Goal: Task Accomplishment & Management: Complete application form

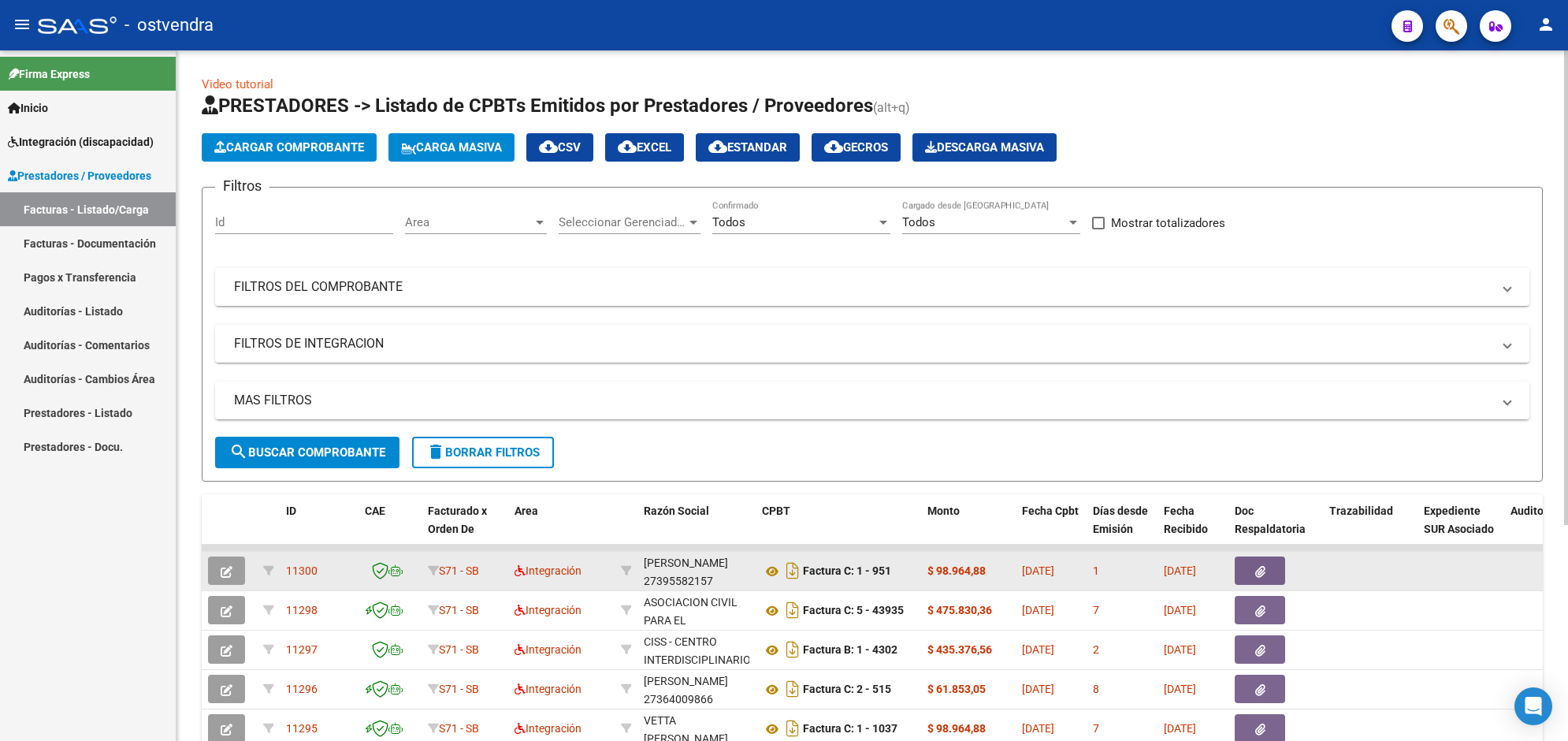
click at [639, 571] on datatable-body-cell "[PERSON_NAME] LUZ 27395582157" at bounding box center [696, 570] width 118 height 39
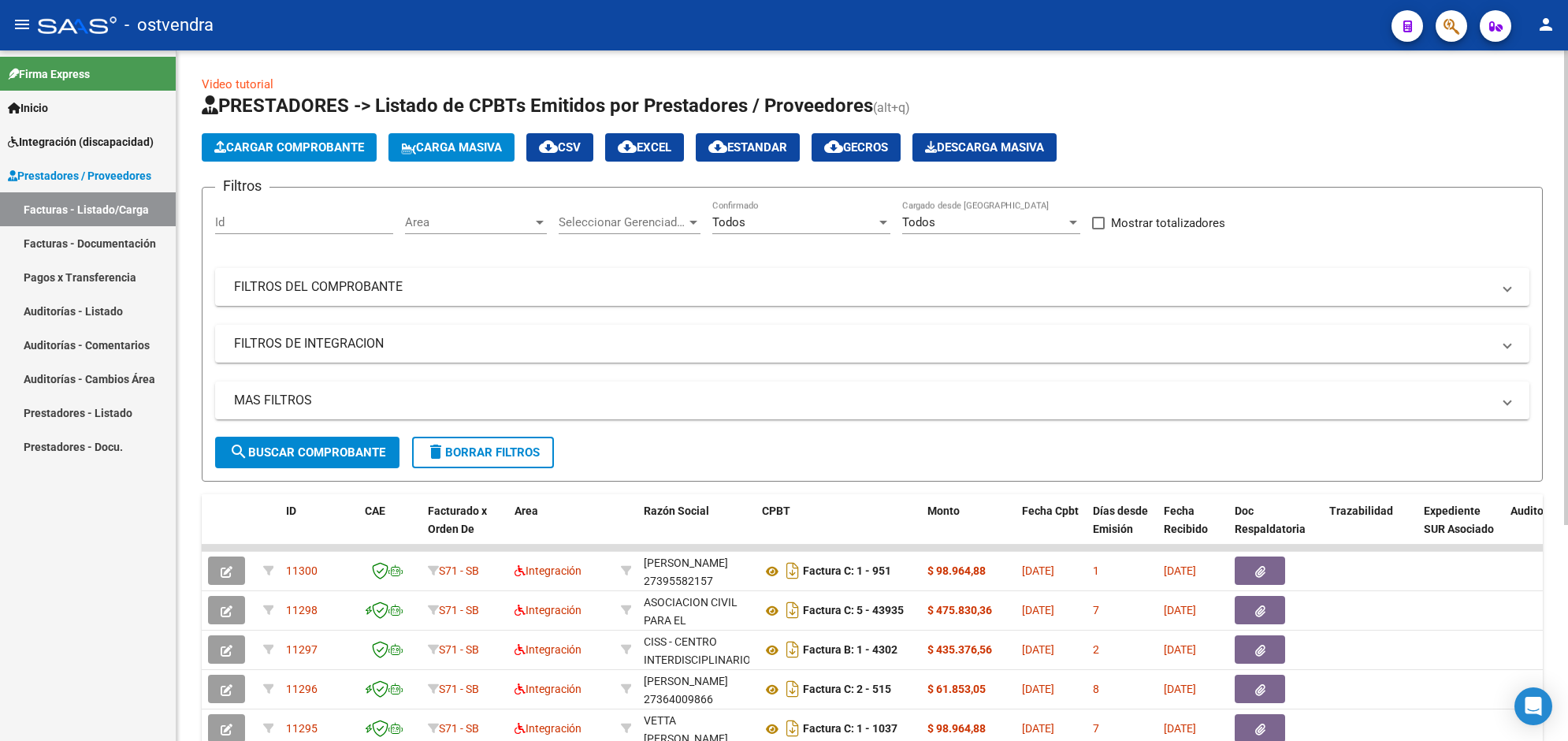
click at [350, 148] on span "Cargar Comprobante" at bounding box center [289, 147] width 150 height 14
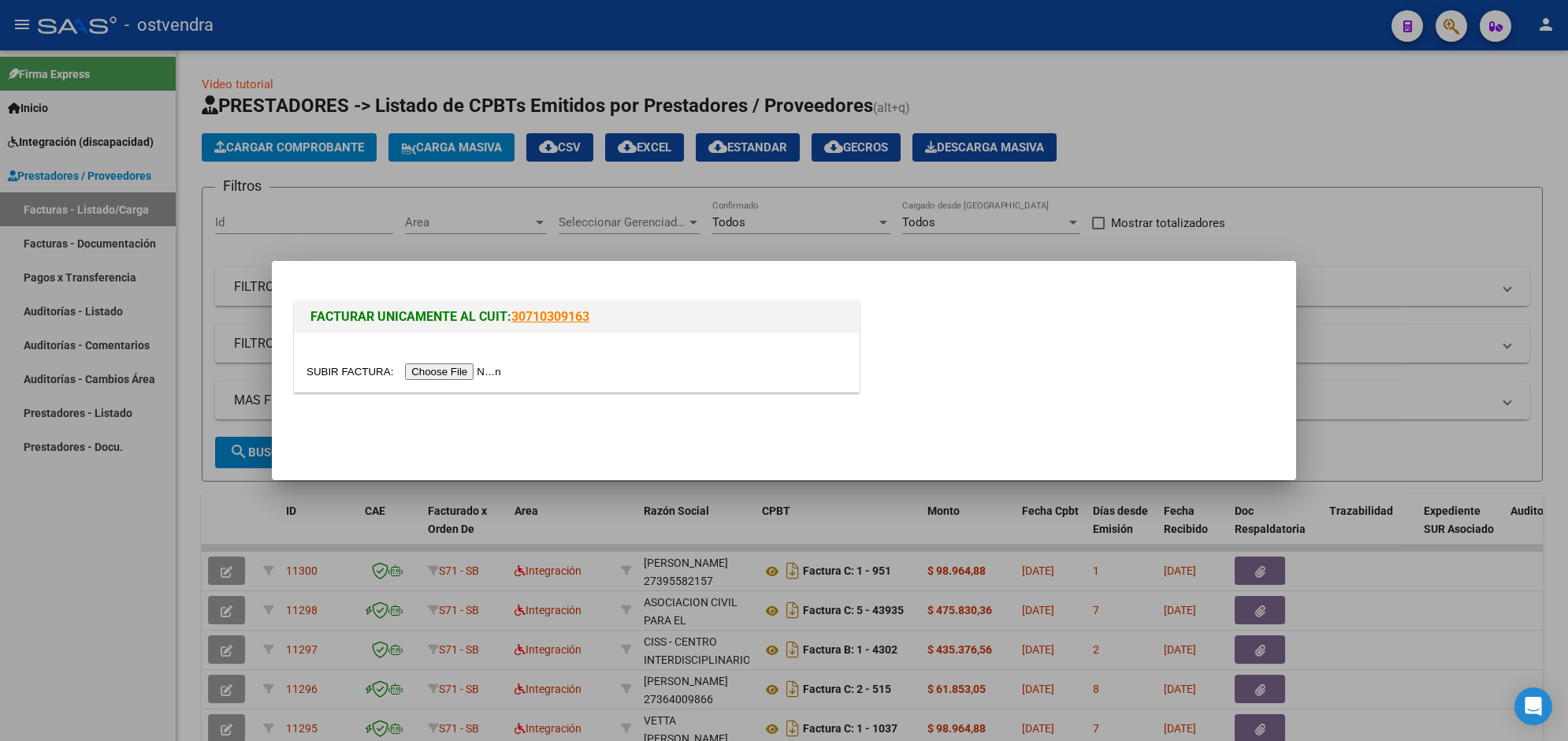
click at [450, 367] on input "file" at bounding box center [406, 372] width 199 height 16
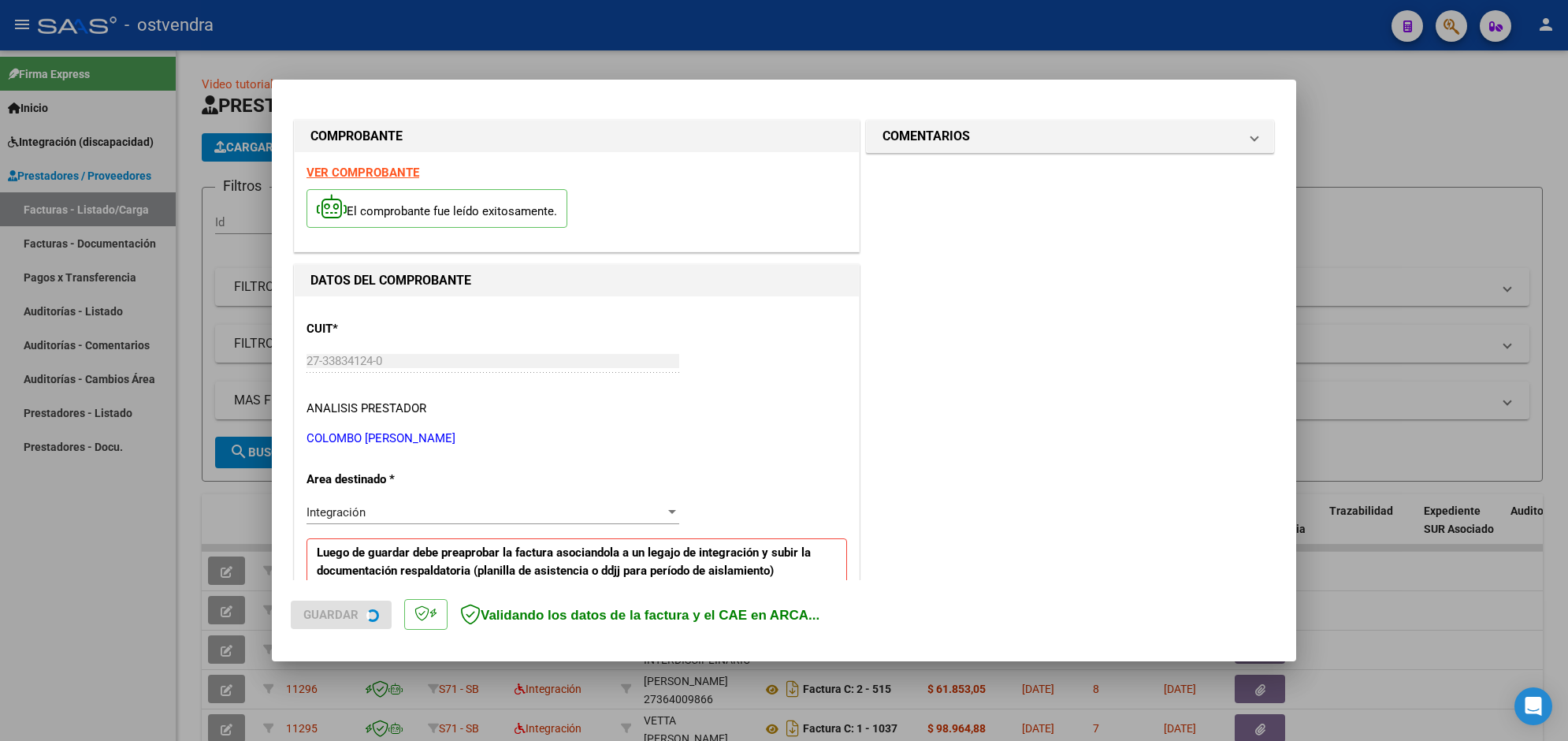
scroll to position [310, 0]
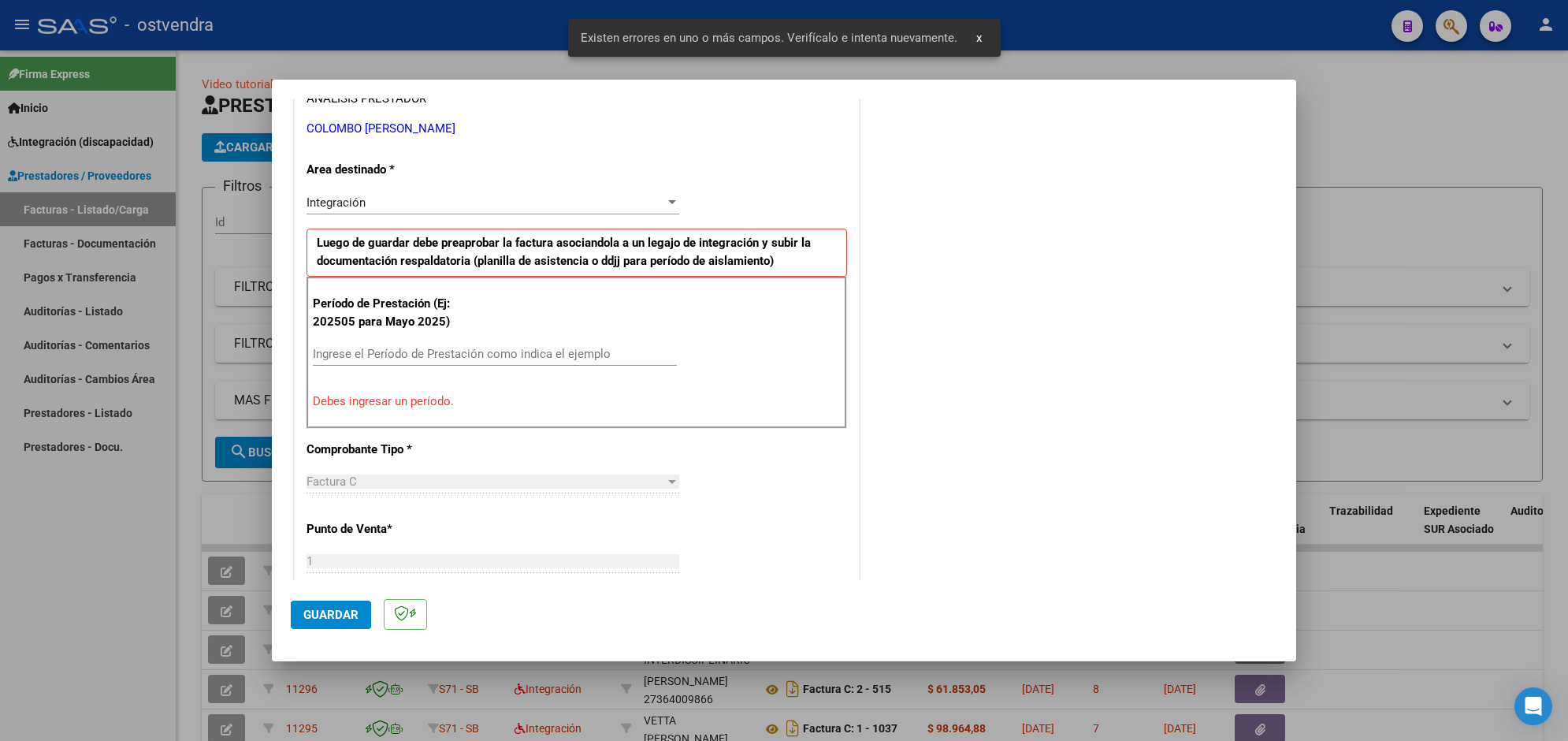
click at [536, 359] on input "Ingrese el Período de Prestación como indica el ejemplo" at bounding box center [495, 354] width 364 height 14
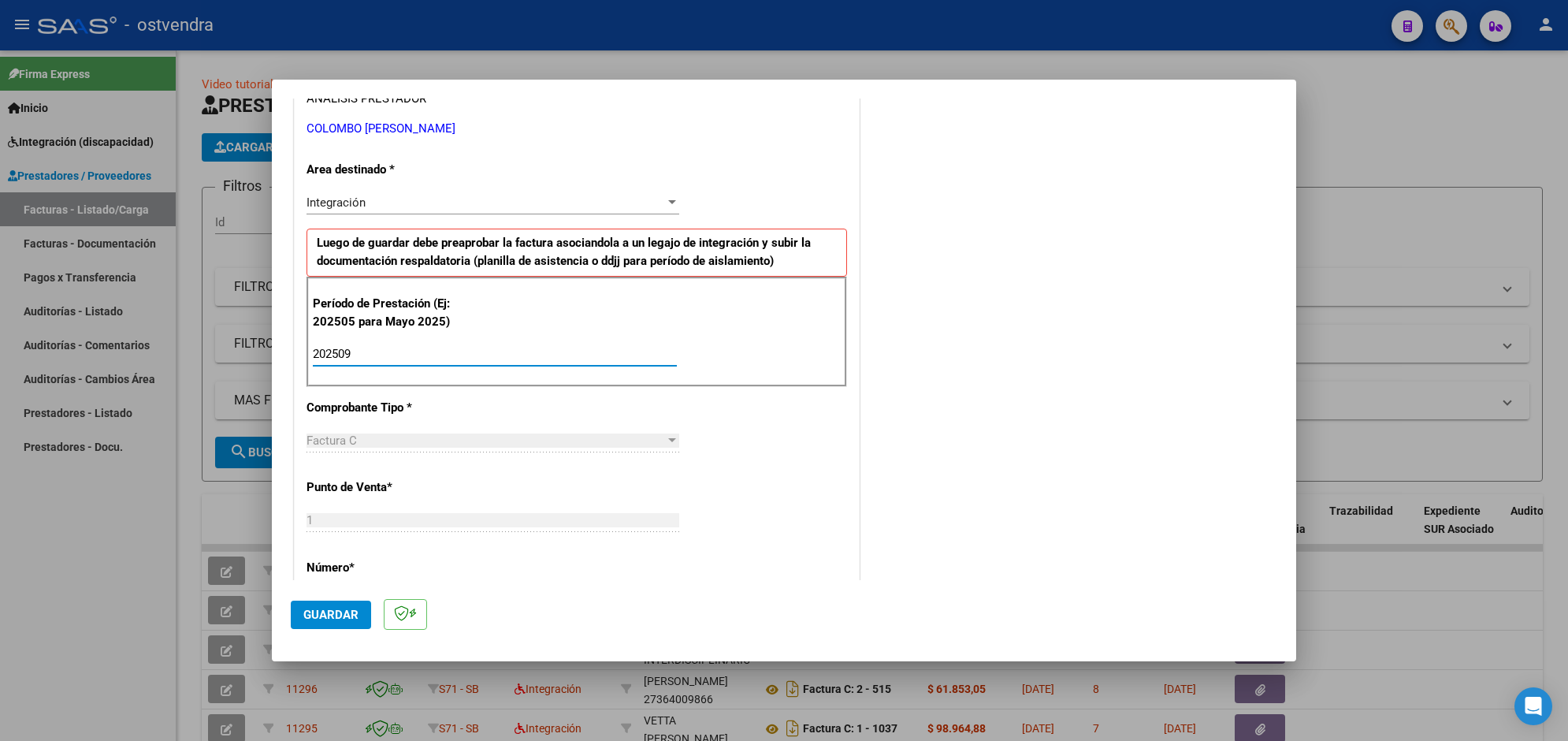
type input "202509"
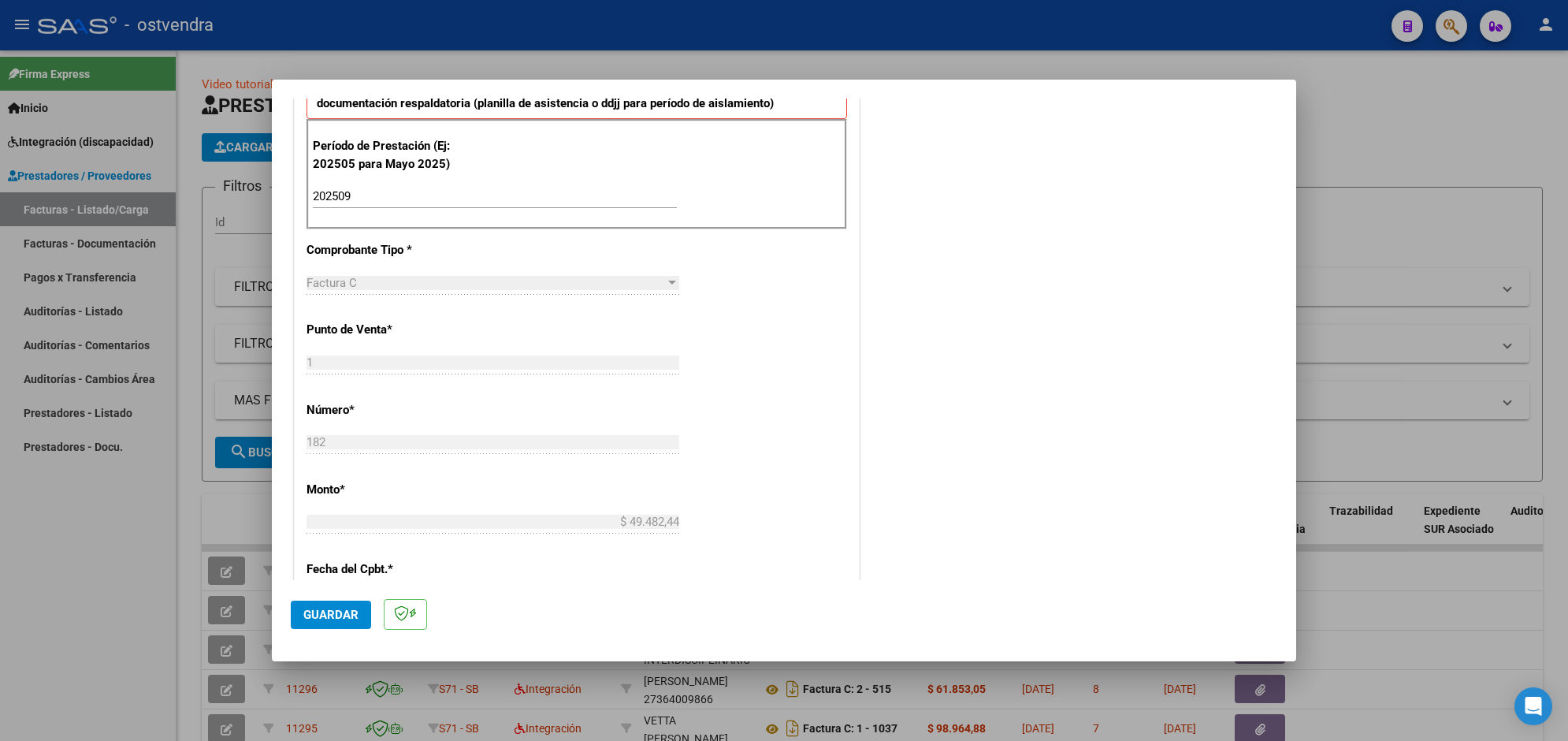
scroll to position [546, 0]
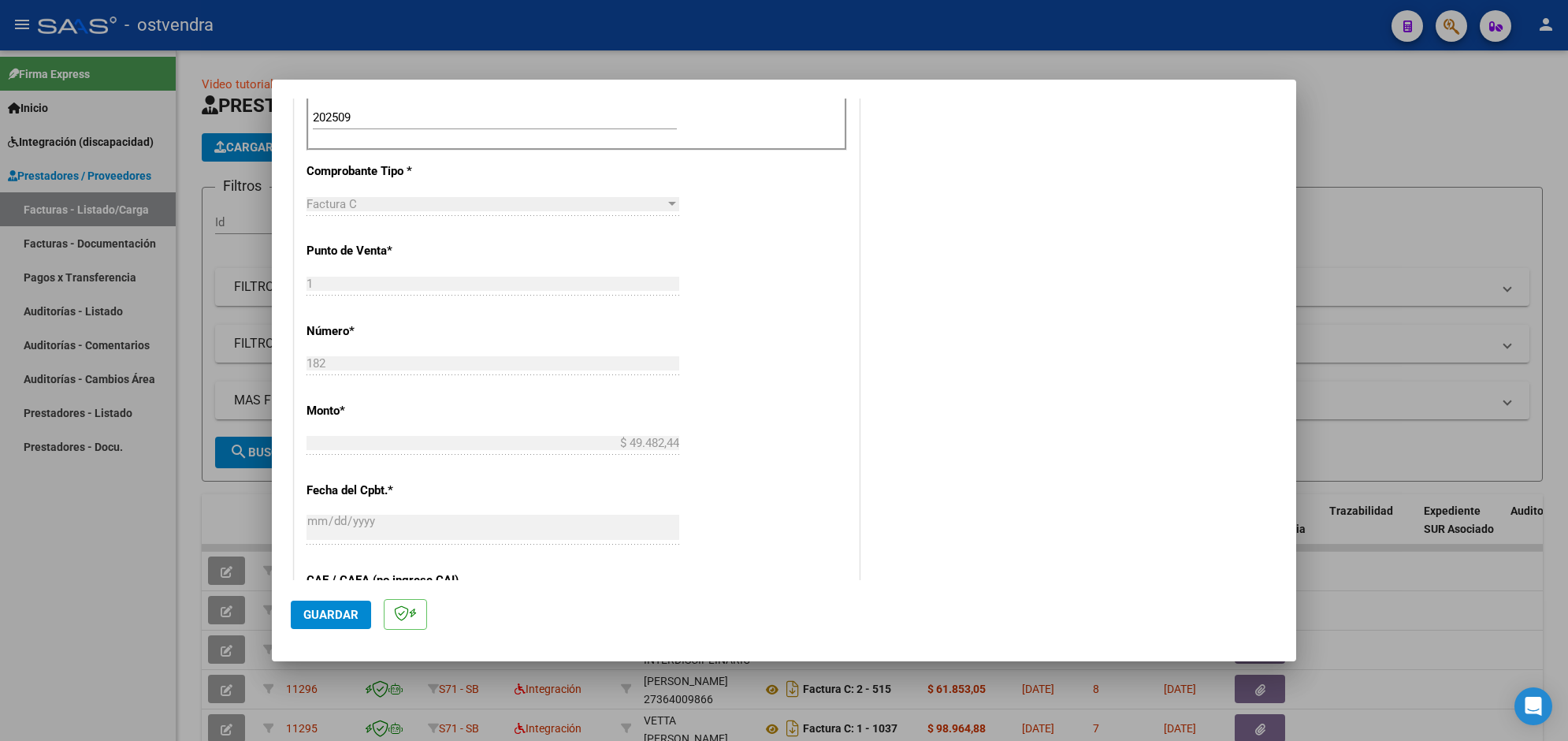
click at [350, 601] on button "Guardar" at bounding box center [331, 615] width 81 height 28
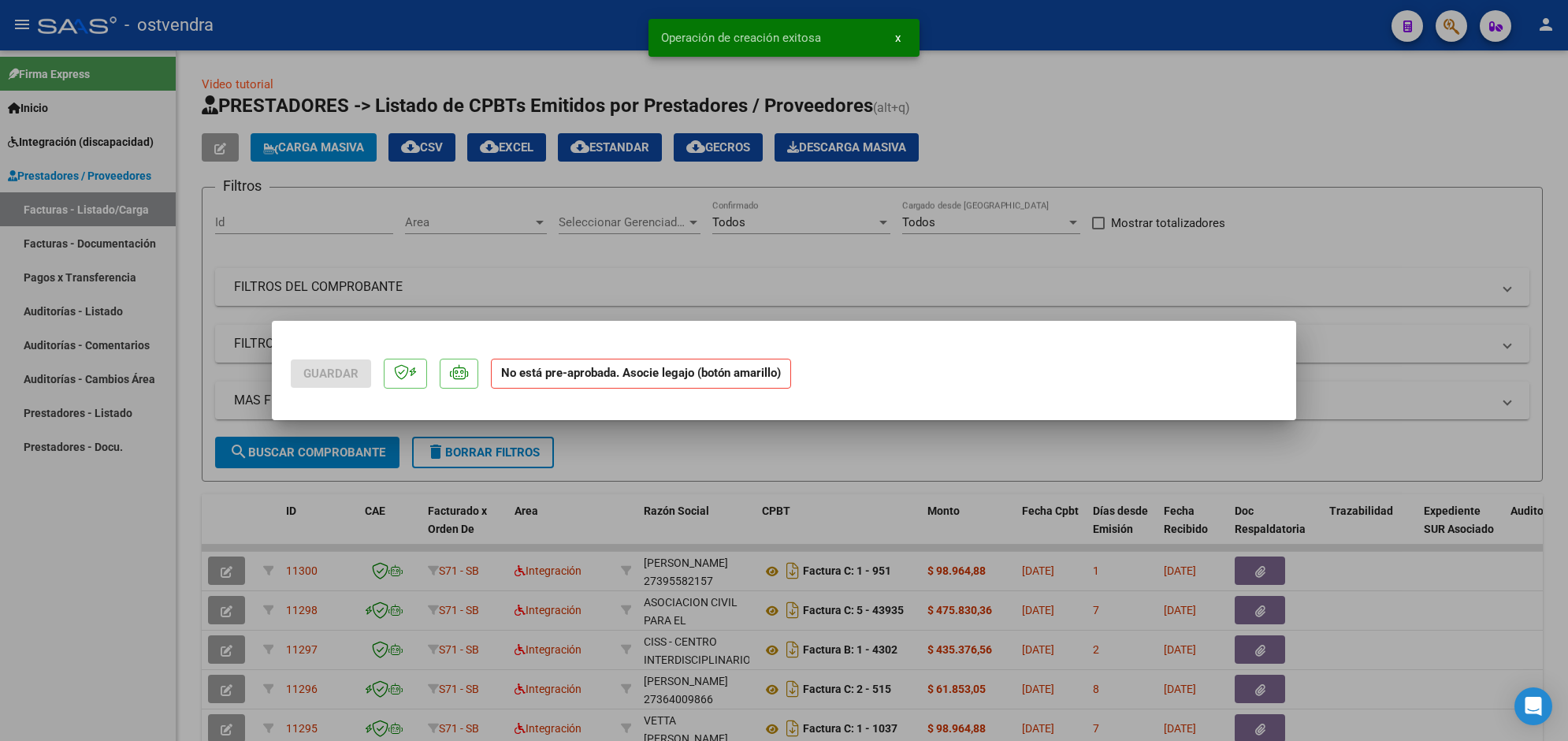
scroll to position [0, 0]
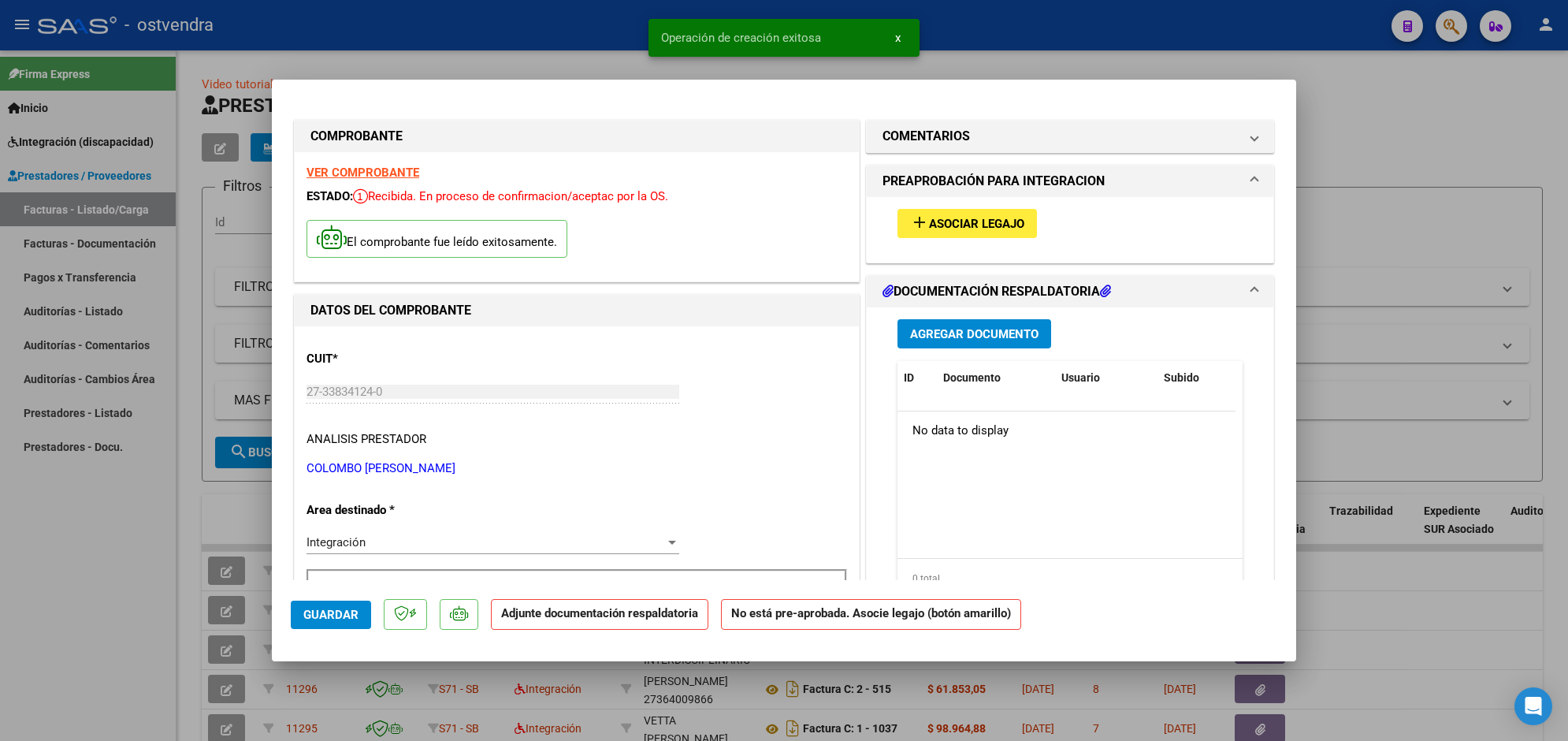
click at [956, 218] on span "Asociar Legajo" at bounding box center [976, 223] width 96 height 14
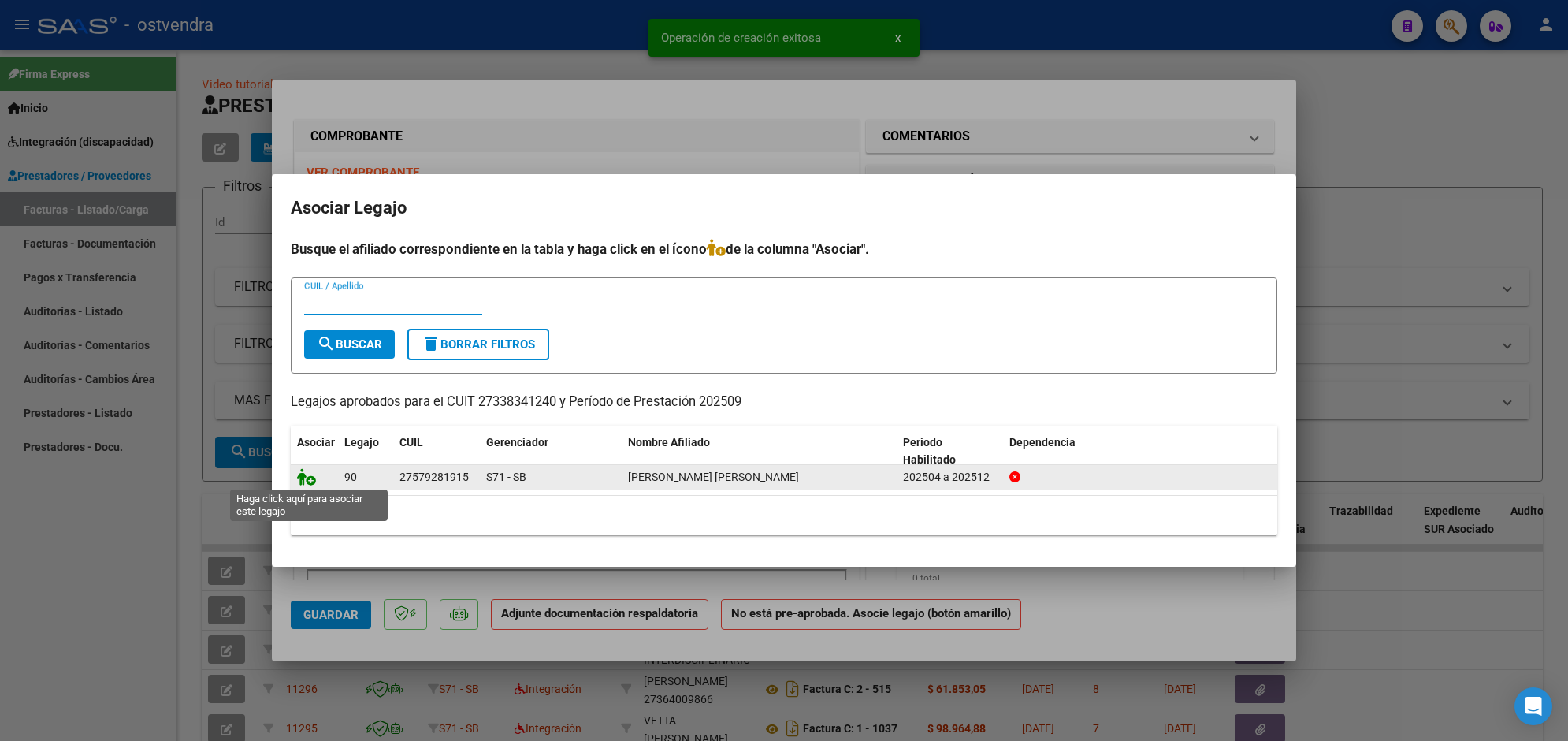
click at [308, 476] on icon at bounding box center [306, 476] width 19 height 17
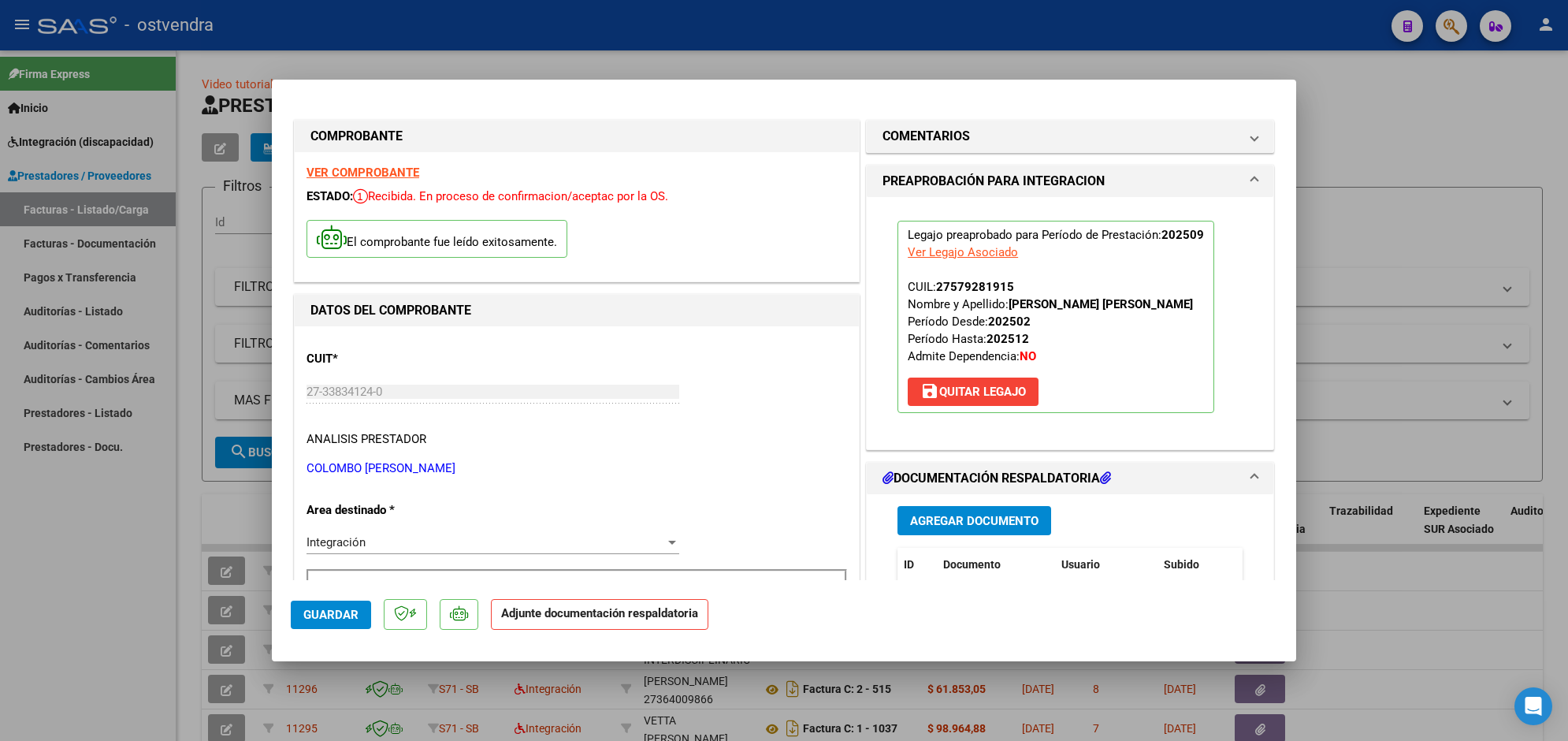
click at [1028, 516] on span "Agregar Documento" at bounding box center [974, 520] width 129 height 14
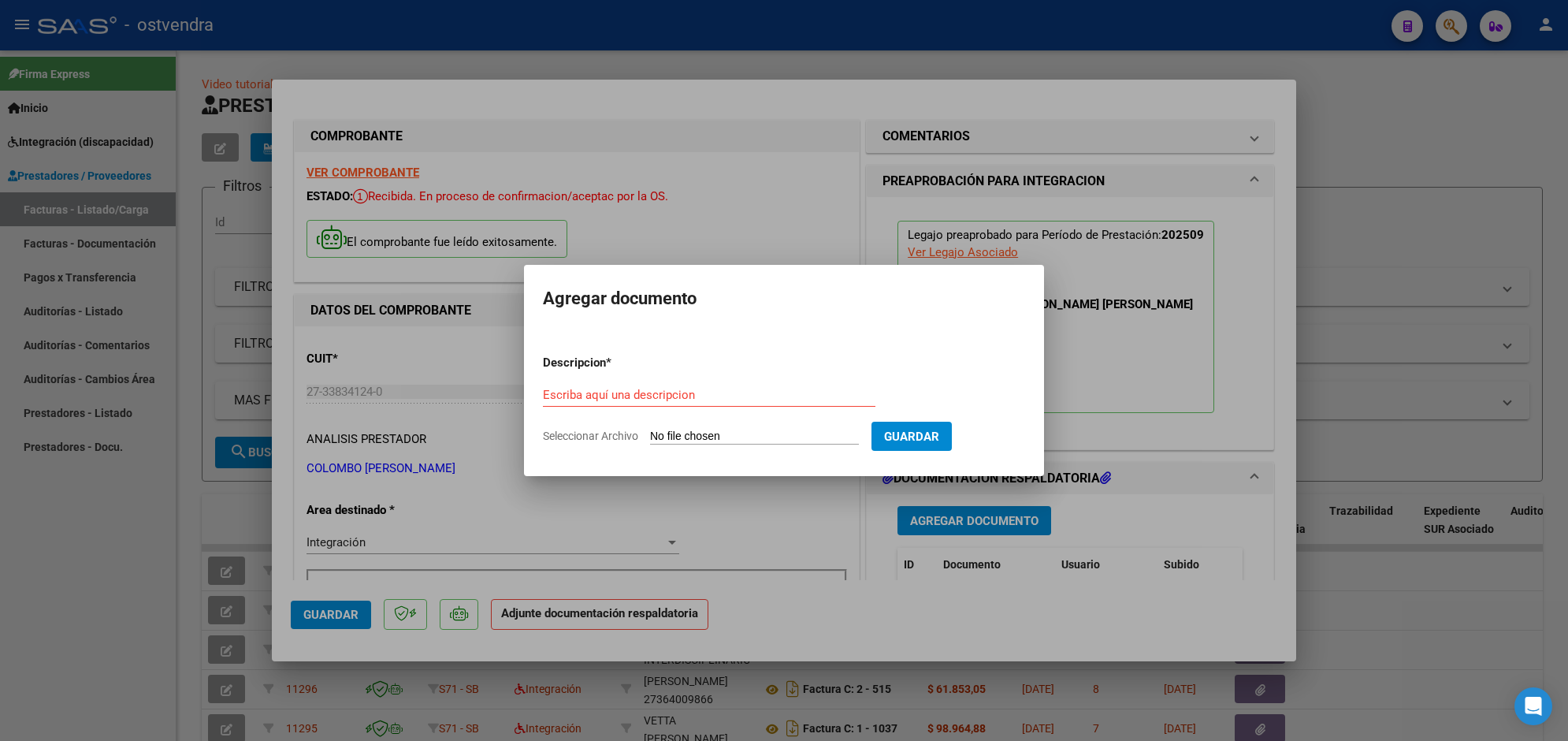
click at [765, 434] on input "Seleccionar Archivo" at bounding box center [754, 437] width 208 height 15
type input "C:\fakepath\ASISTENCIA C-1-182.pdf"
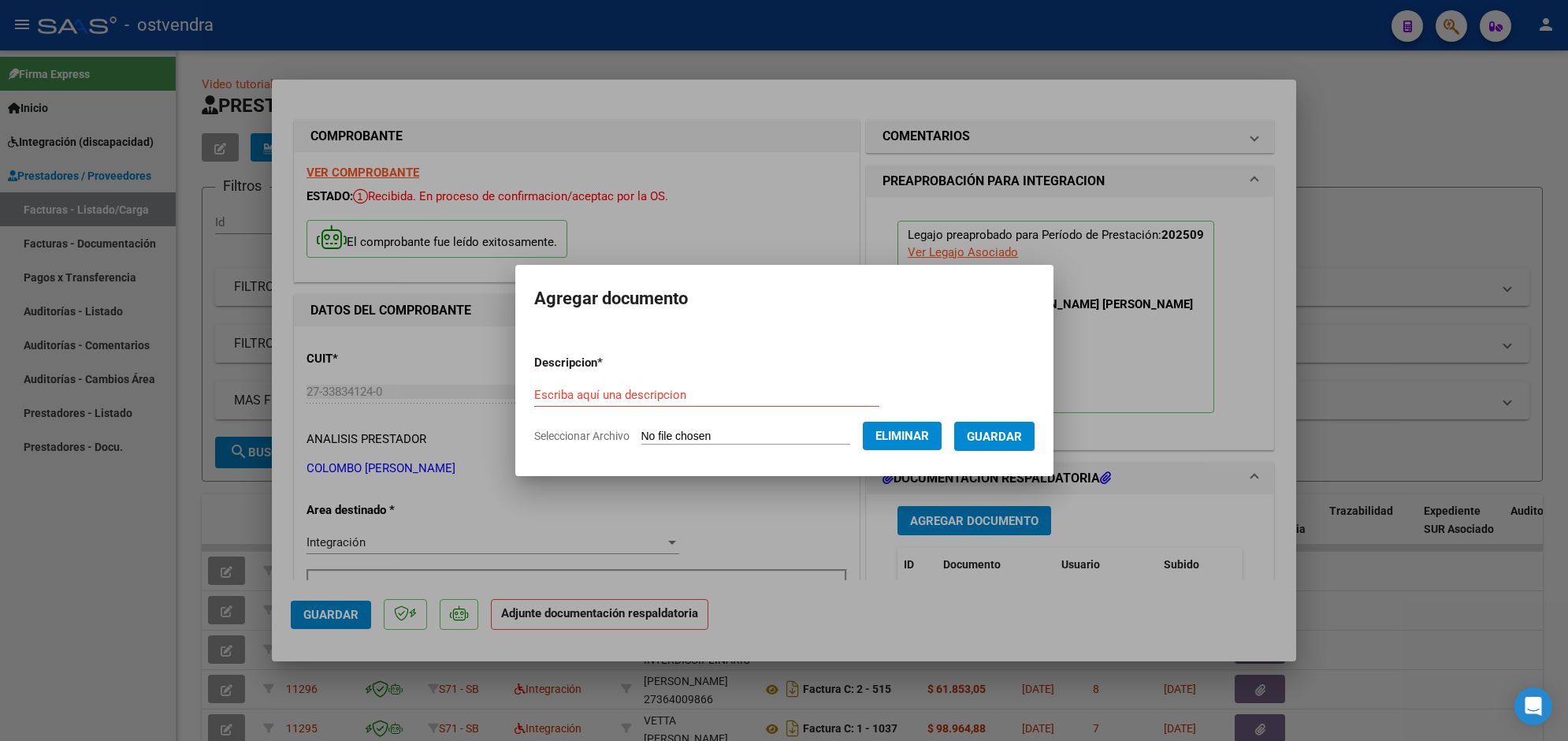
click at [733, 379] on form "Descripcion * Escriba aquí una descripcion Seleccionar Archivo Eliminar Guardar" at bounding box center [784, 400] width 500 height 115
click at [721, 401] on input "Escriba aquí una descripcion" at bounding box center [706, 394] width 345 height 14
type input "PLANILLA DE ASISTENCIA"
click at [1007, 436] on span "Guardar" at bounding box center [994, 436] width 55 height 14
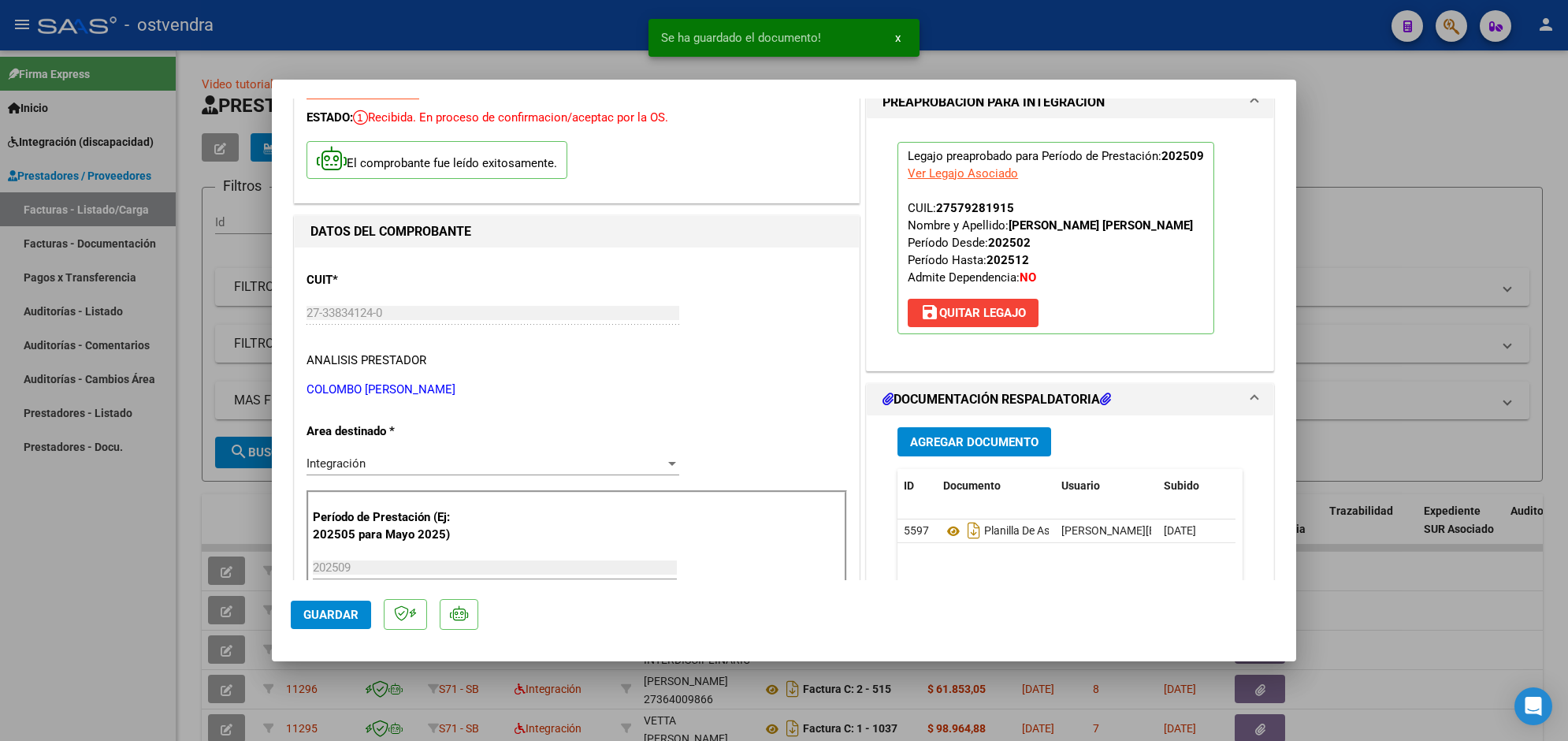
scroll to position [157, 0]
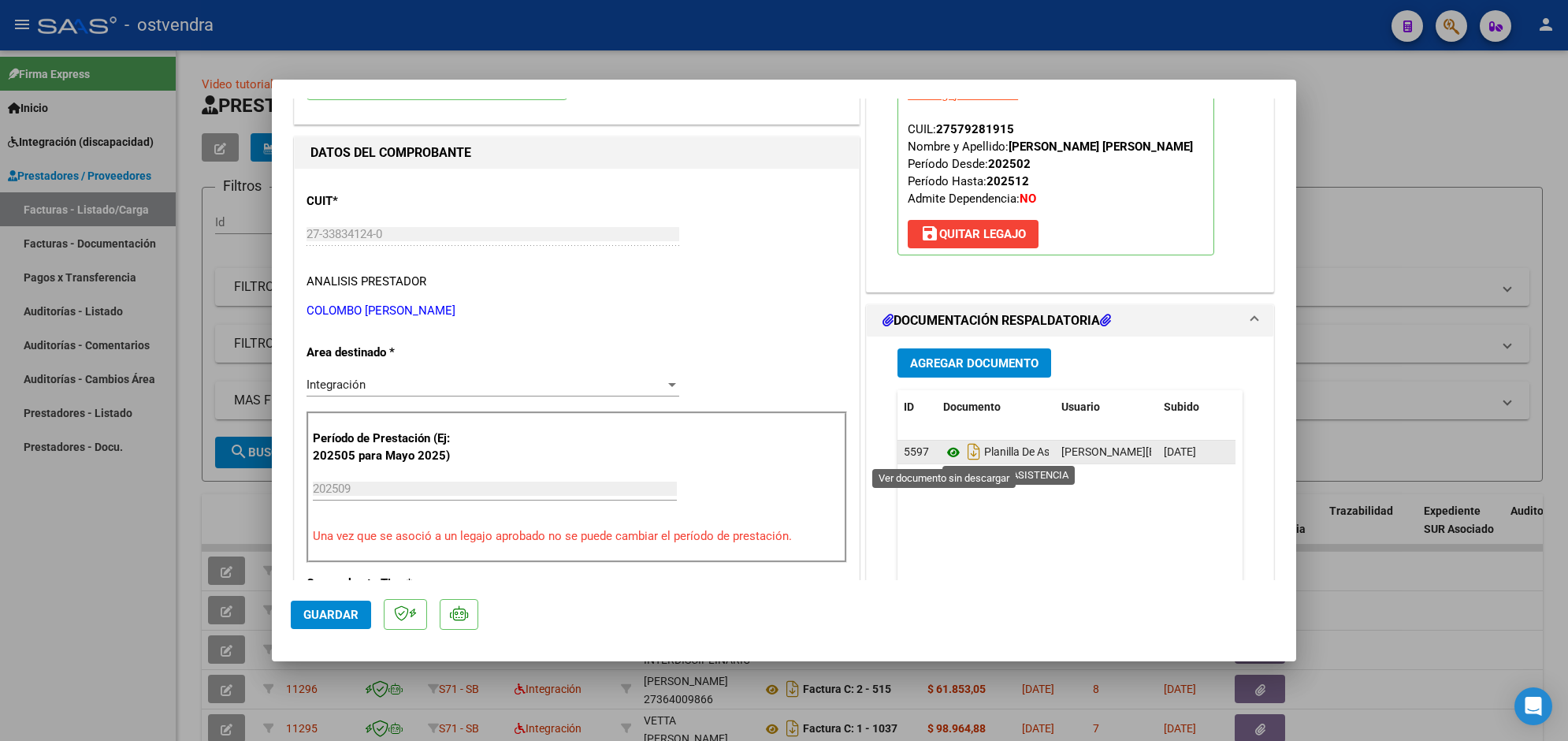
click at [946, 451] on icon at bounding box center [953, 452] width 21 height 19
click at [337, 617] on span "Guardar" at bounding box center [330, 614] width 55 height 14
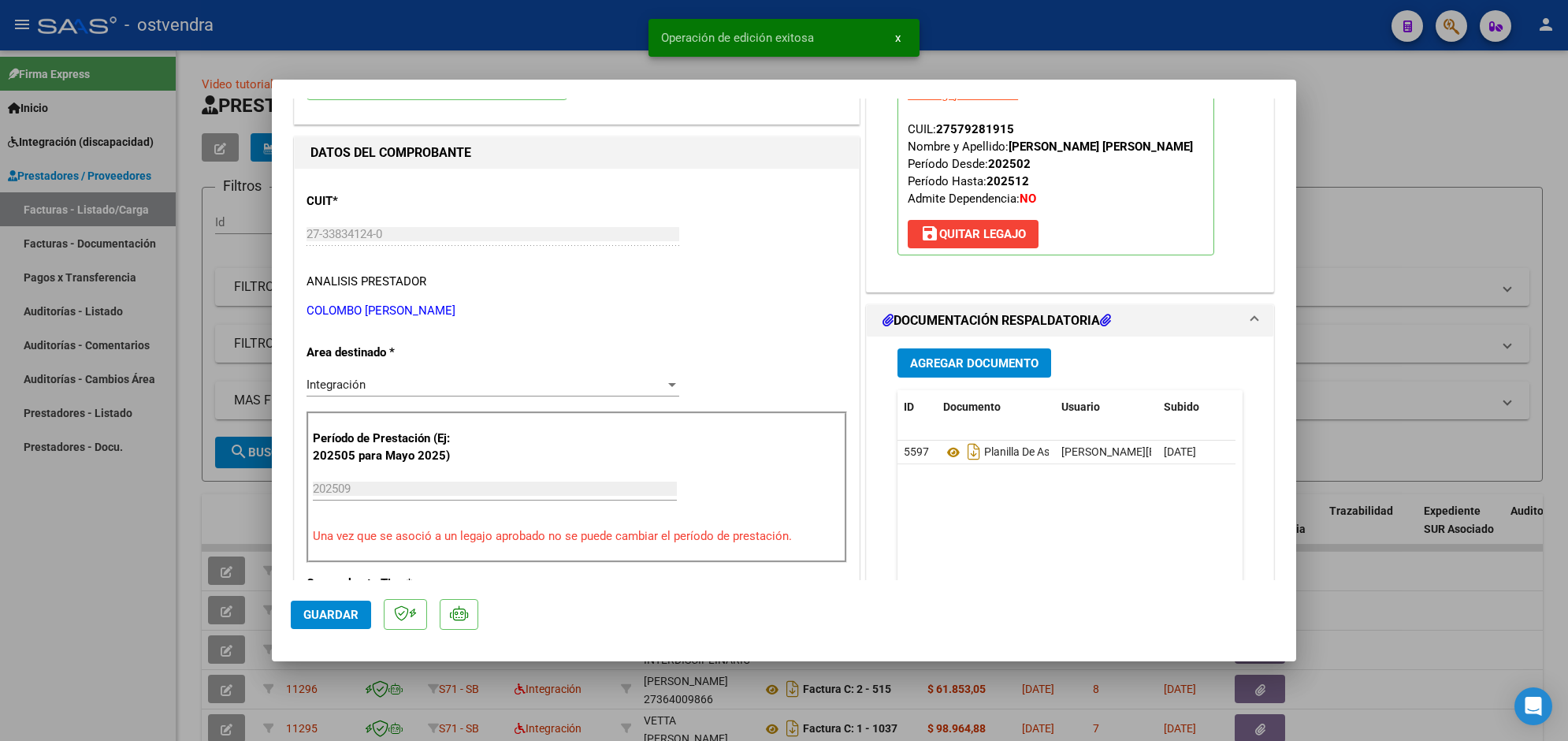
click at [978, 25] on div at bounding box center [784, 370] width 1568 height 741
type input "$ 0,00"
